Goal: Information Seeking & Learning: Learn about a topic

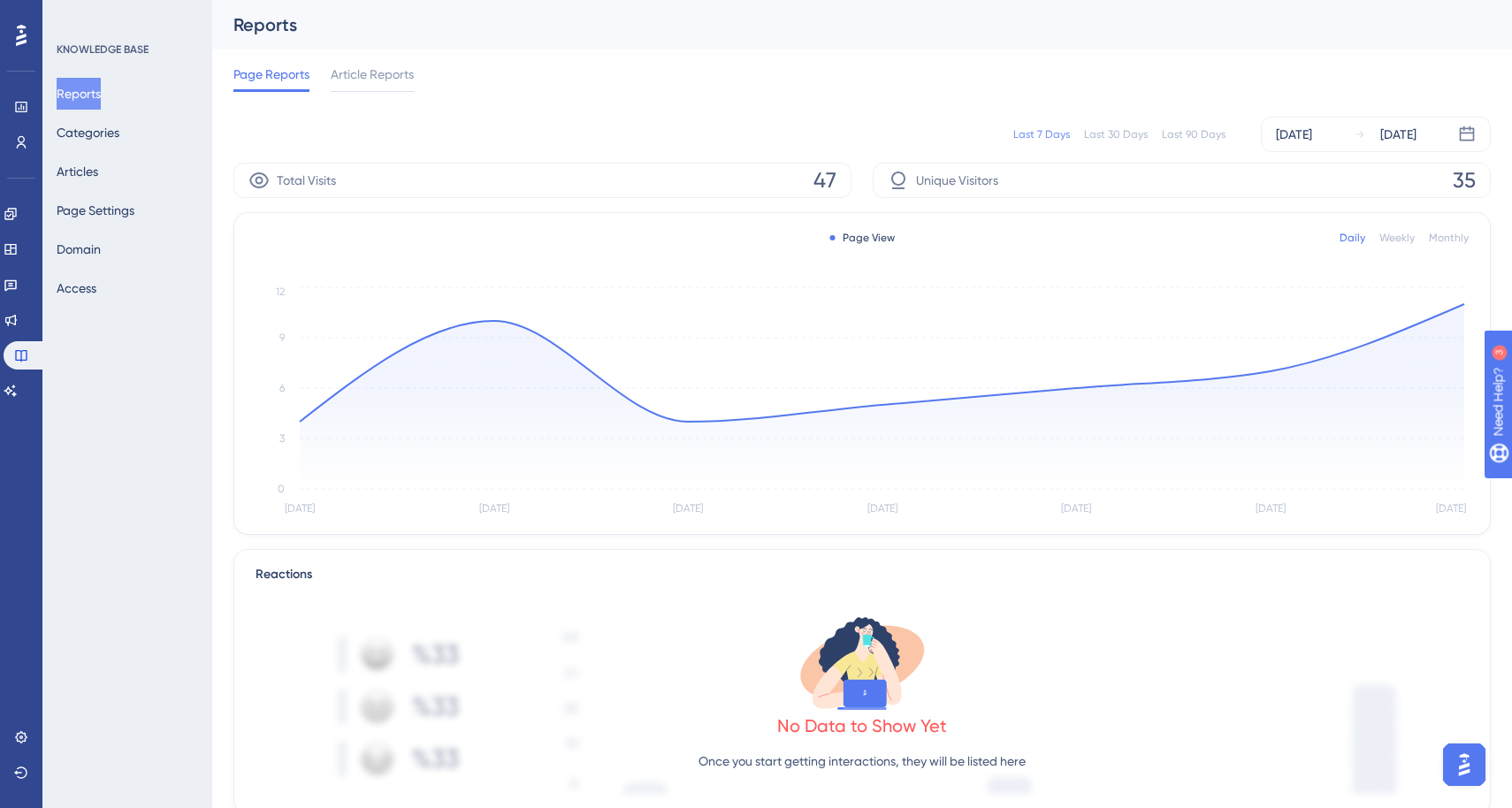
click at [1468, 303] on icon "[DATE] [DATE] [DATE] [DATE] [DATE] [DATE] [DATE] 0 3 6 9 12" at bounding box center [862, 400] width 1213 height 237
click at [1463, 305] on circle at bounding box center [1463, 303] width 6 height 6
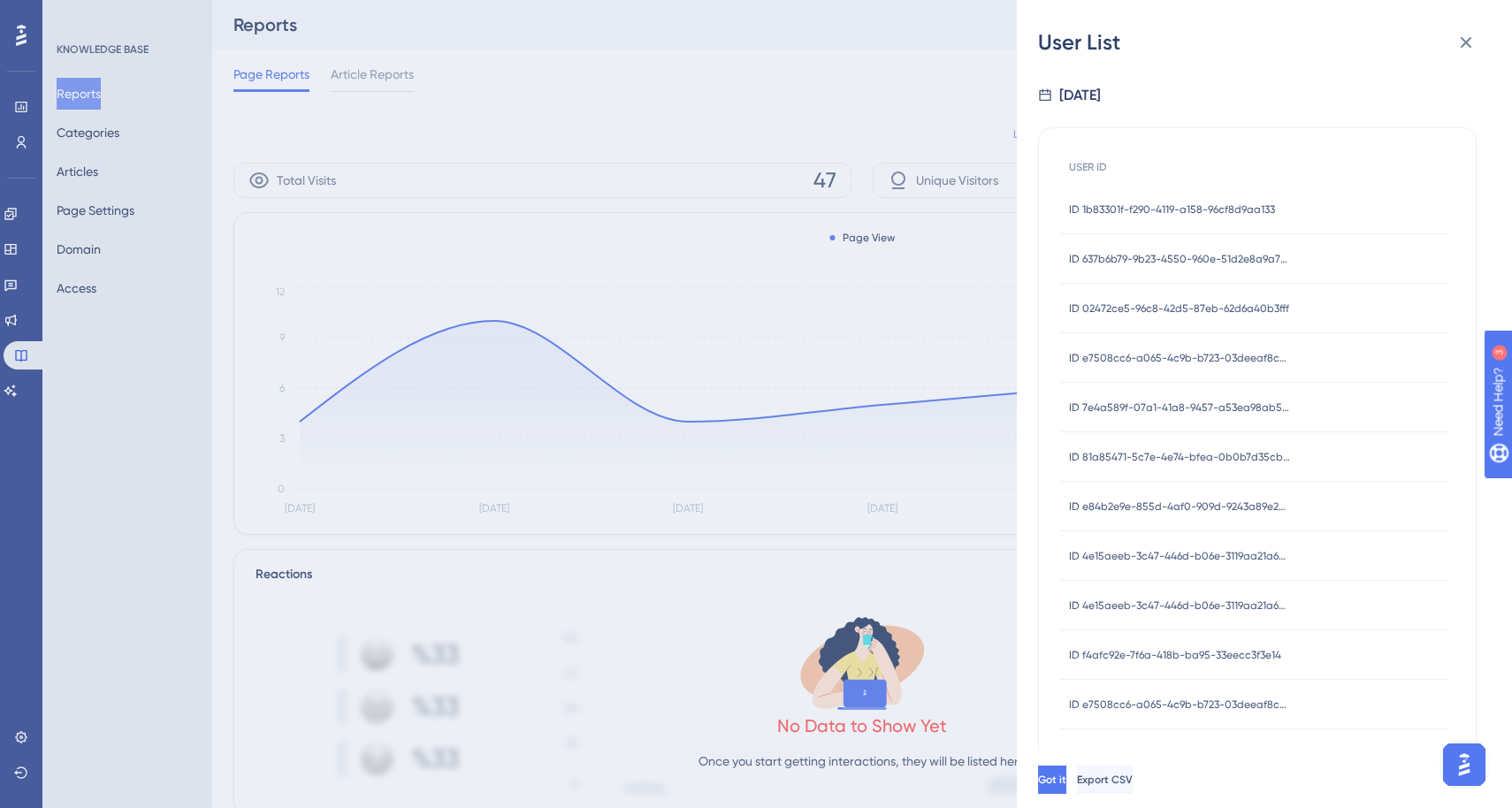
scroll to position [21, 0]
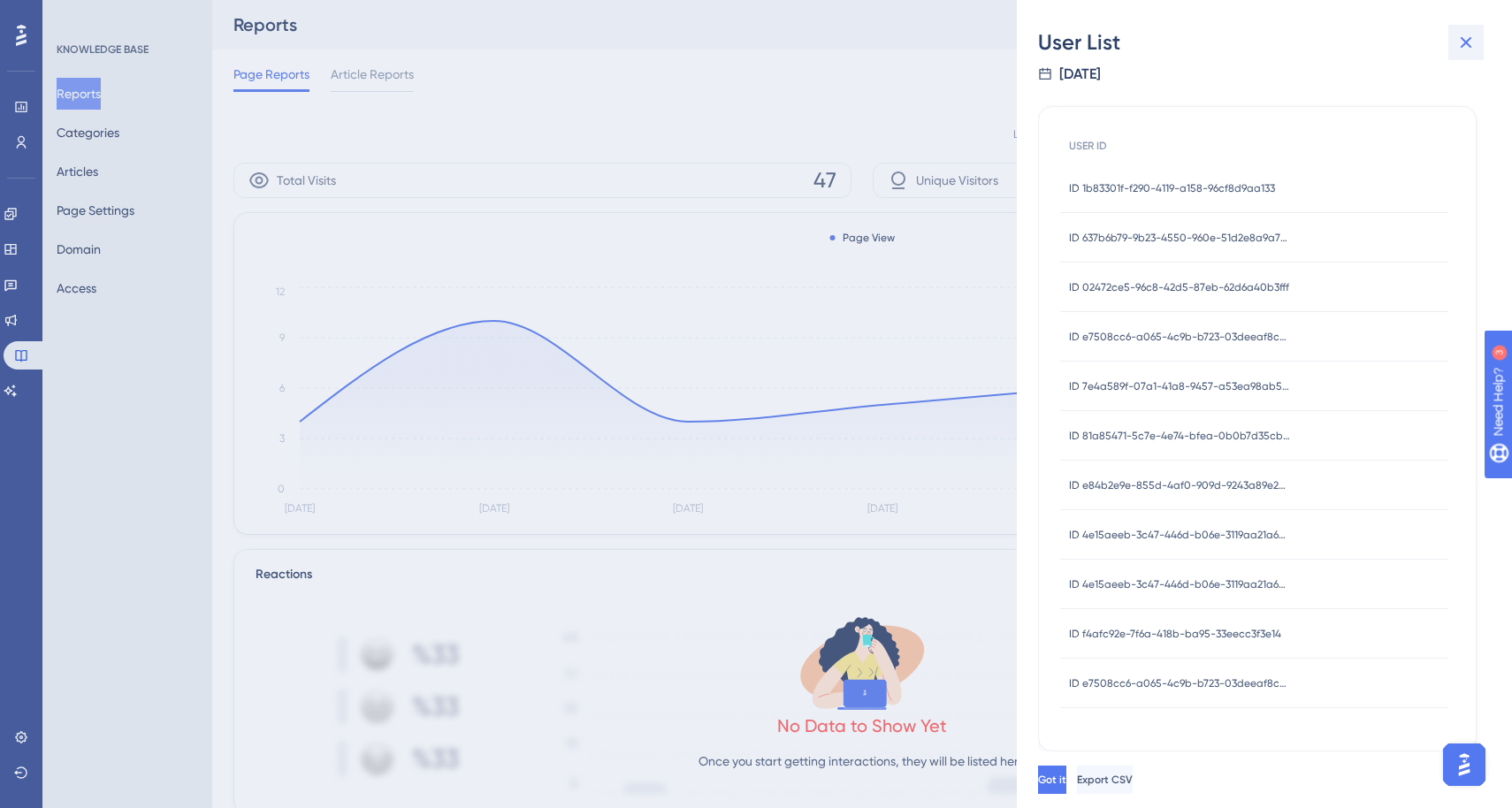
click at [1467, 40] on icon at bounding box center [1466, 43] width 12 height 12
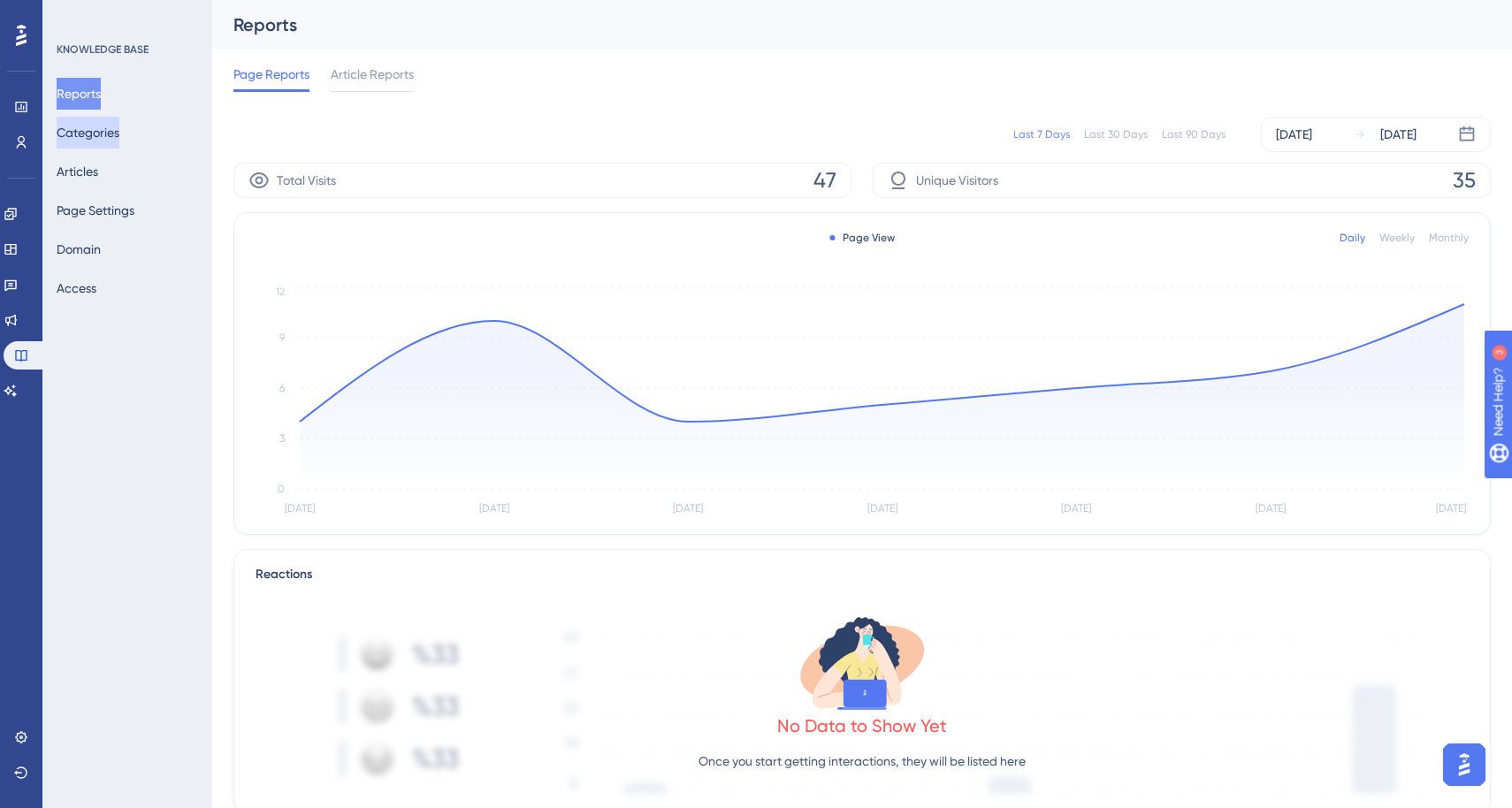
click at [96, 131] on button "Categories" at bounding box center [88, 132] width 63 height 32
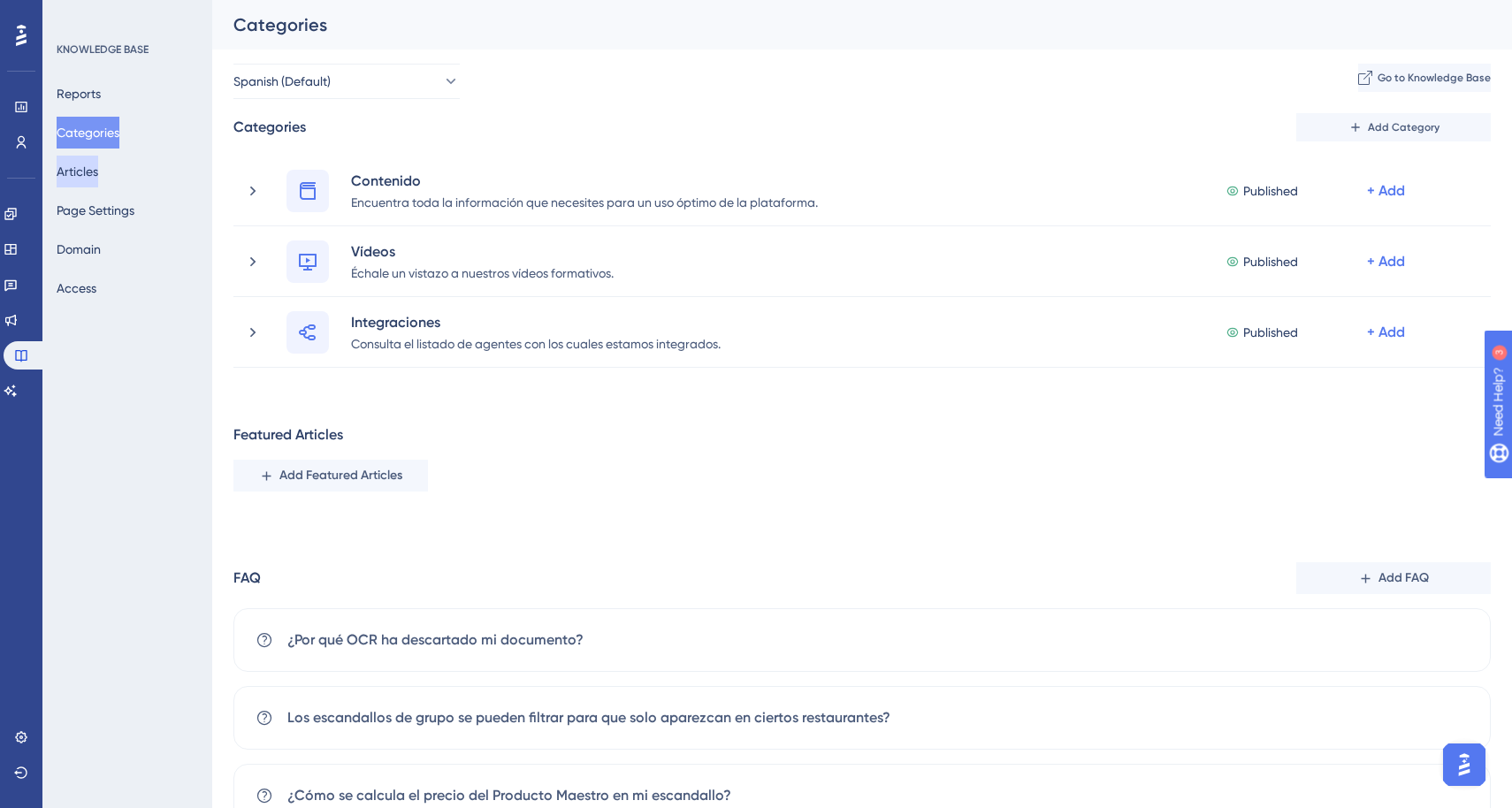
click at [92, 179] on button "Articles" at bounding box center [77, 171] width 42 height 32
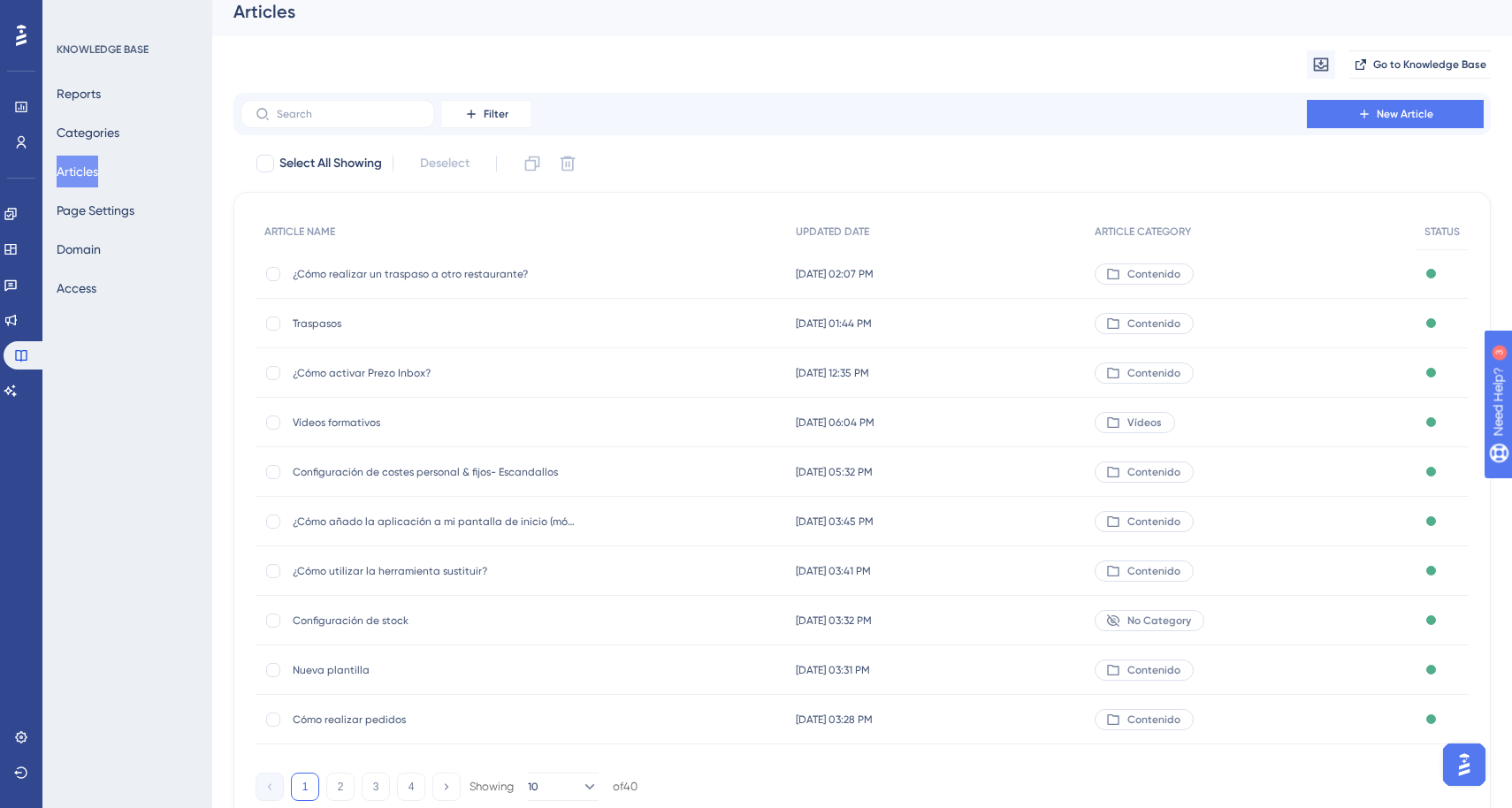
scroll to position [92, 0]
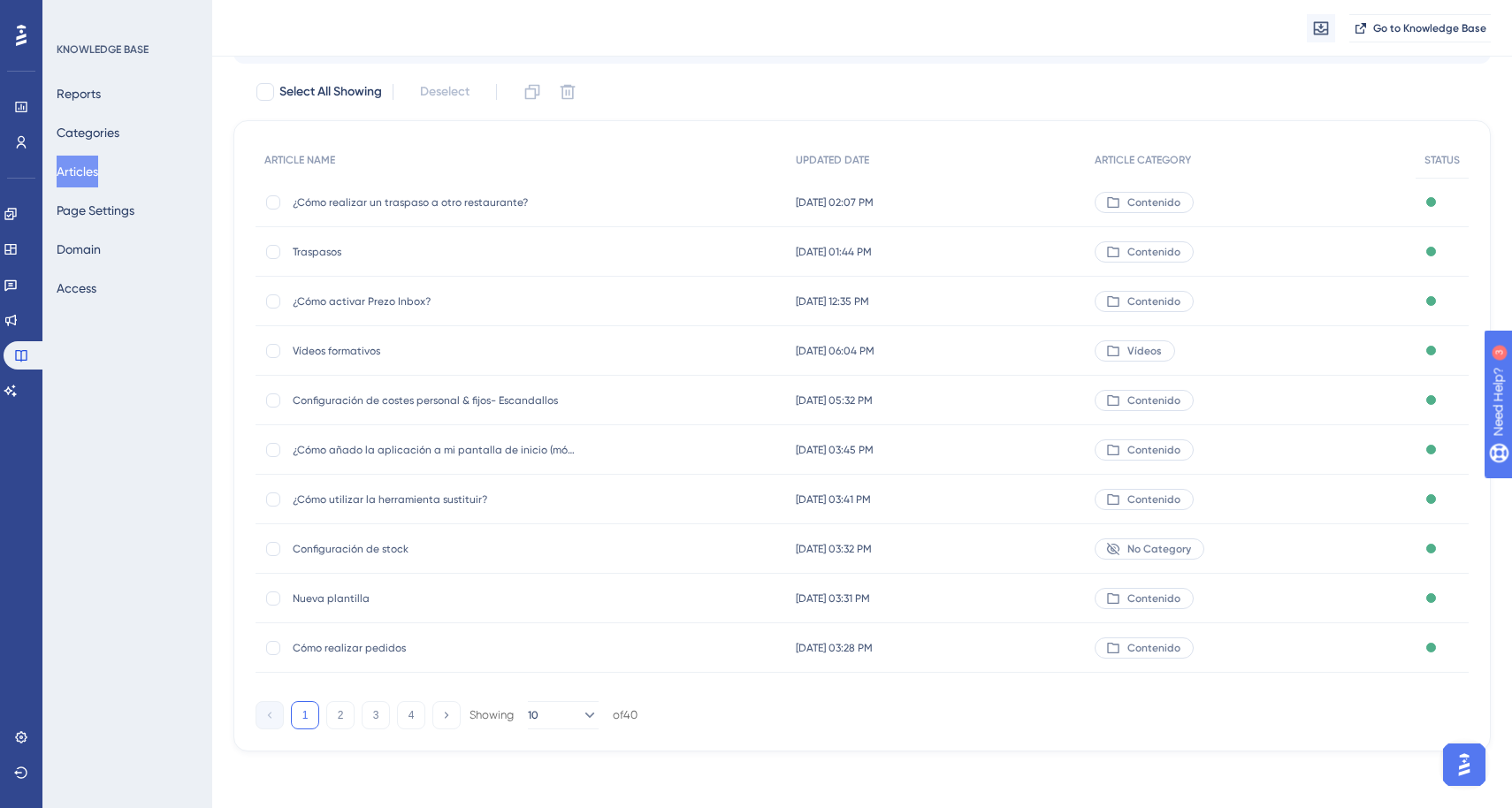
click at [529, 547] on span "Configuración de stock" at bounding box center [434, 549] width 283 height 14
